Goal: Information Seeking & Learning: Learn about a topic

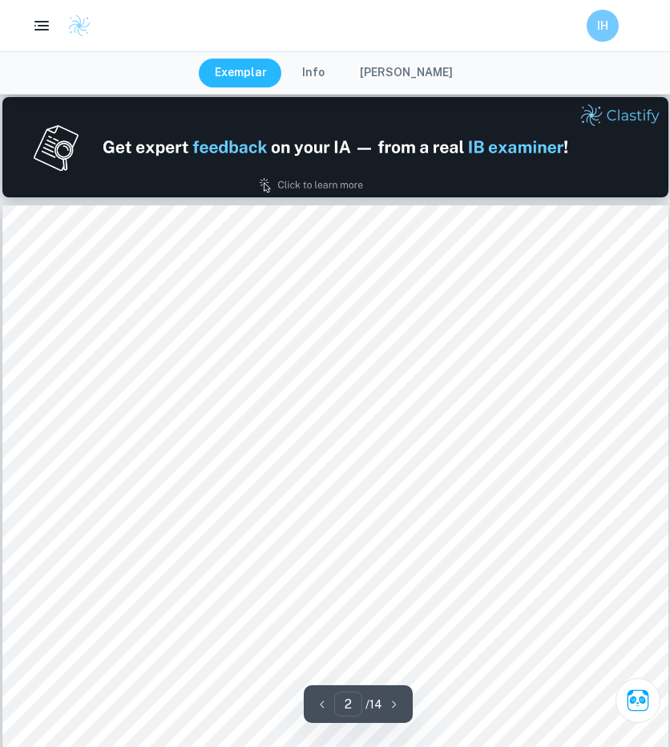
type input "1"
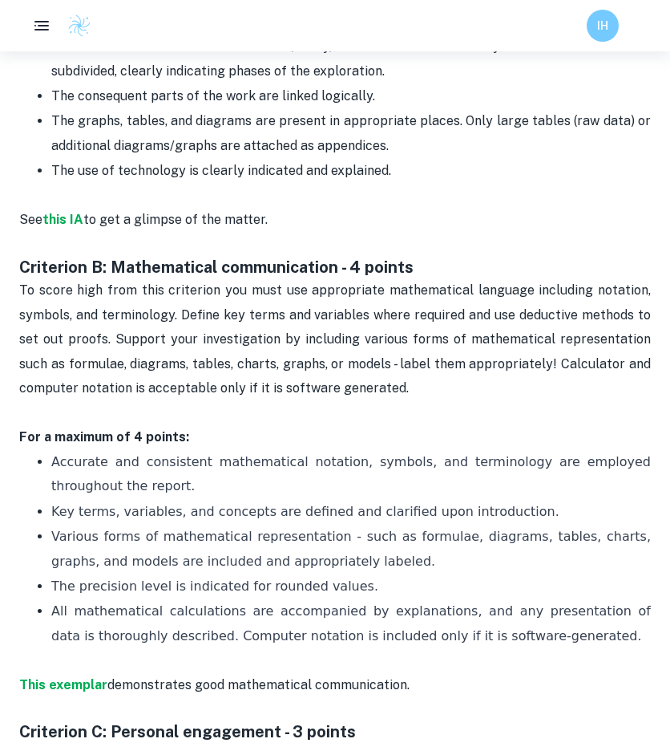
scroll to position [962, 0]
